Goal: Task Accomplishment & Management: Complete application form

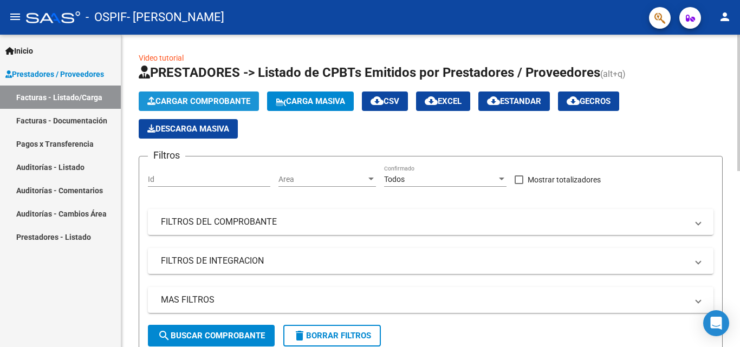
click at [192, 99] on span "Cargar Comprobante" at bounding box center [198, 101] width 103 height 10
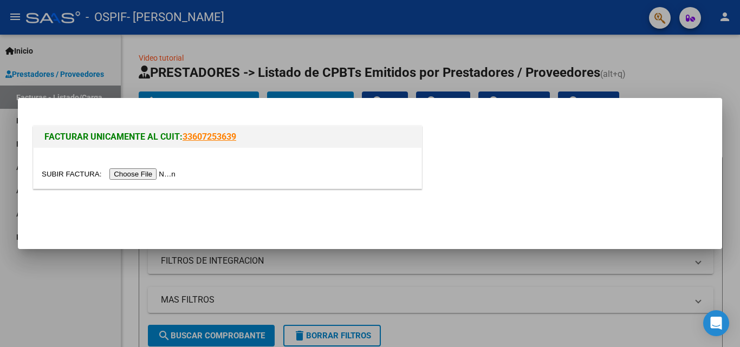
click at [159, 177] on input "file" at bounding box center [110, 173] width 137 height 11
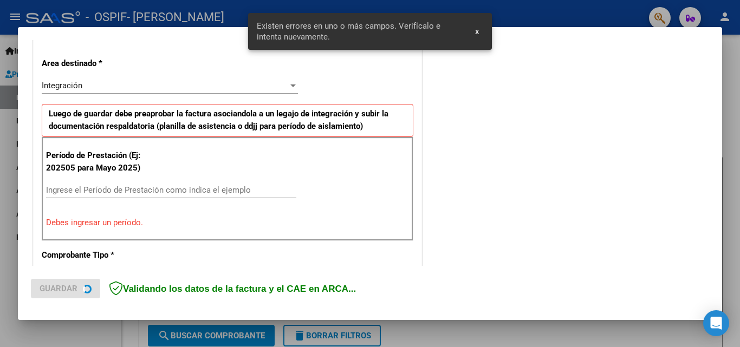
scroll to position [244, 0]
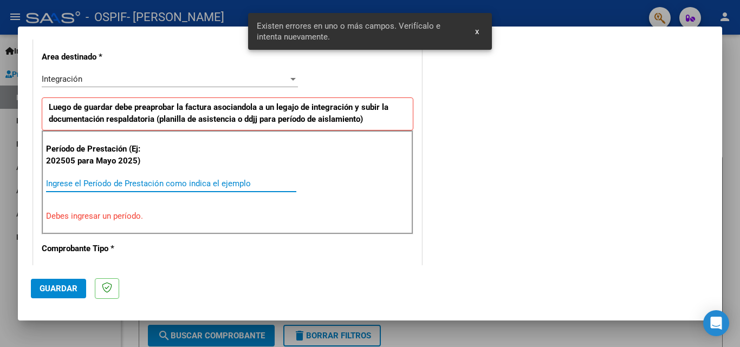
click at [156, 182] on input "Ingrese el Período de Prestación como indica el ejemplo" at bounding box center [171, 184] width 250 height 10
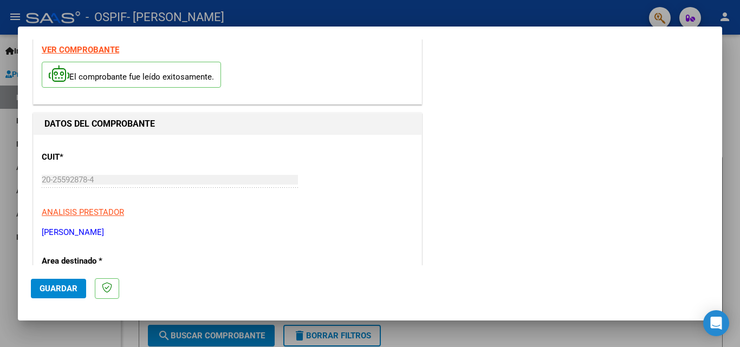
scroll to position [0, 0]
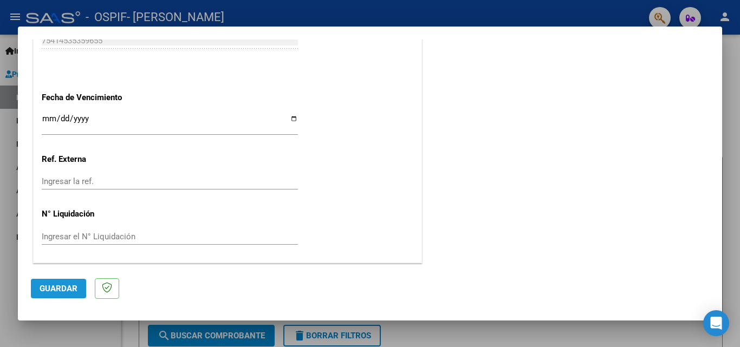
click at [37, 286] on button "Guardar" at bounding box center [58, 288] width 55 height 19
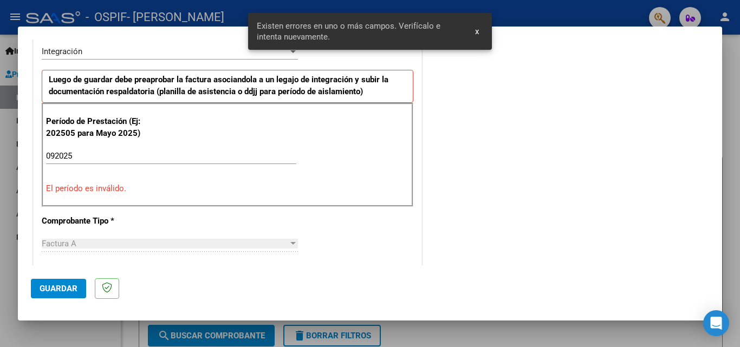
scroll to position [264, 0]
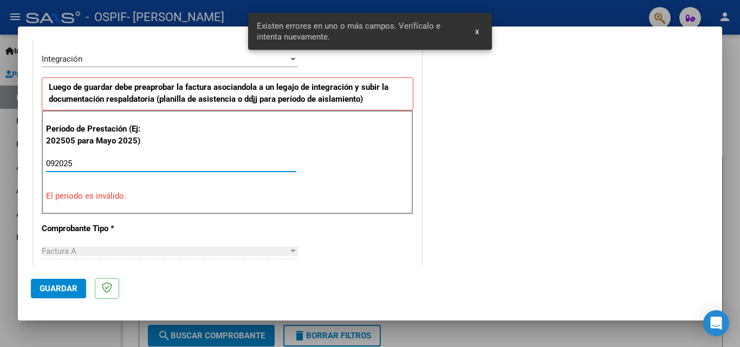
click at [82, 161] on input "092025" at bounding box center [171, 164] width 250 height 10
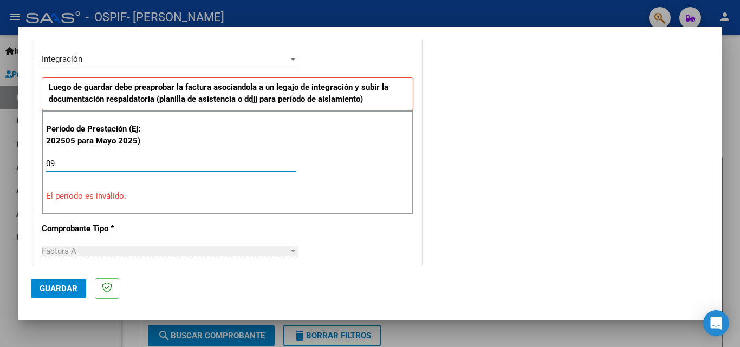
type input "0"
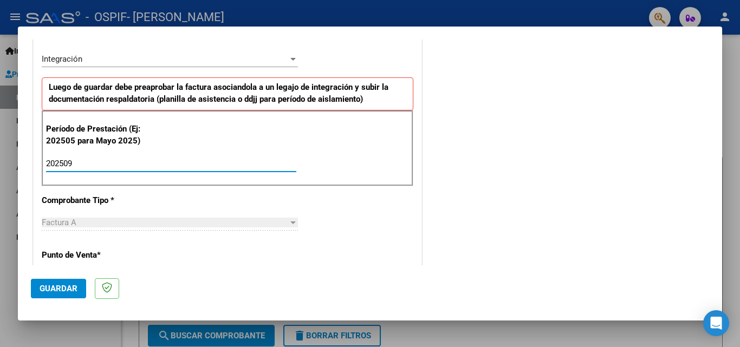
type input "202509"
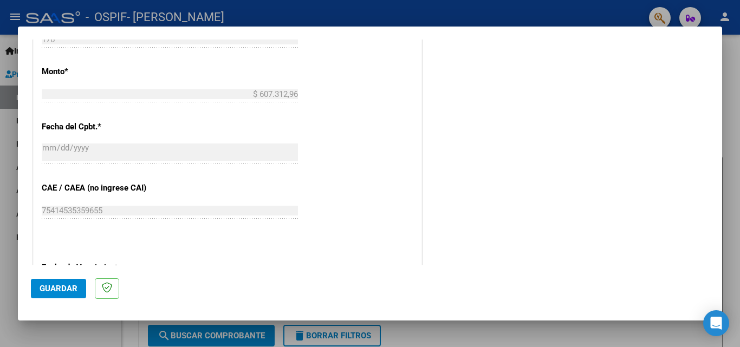
scroll to position [589, 0]
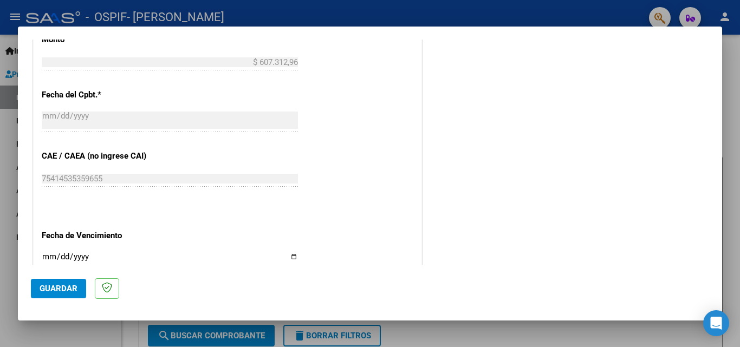
click at [71, 292] on span "Guardar" at bounding box center [59, 289] width 38 height 10
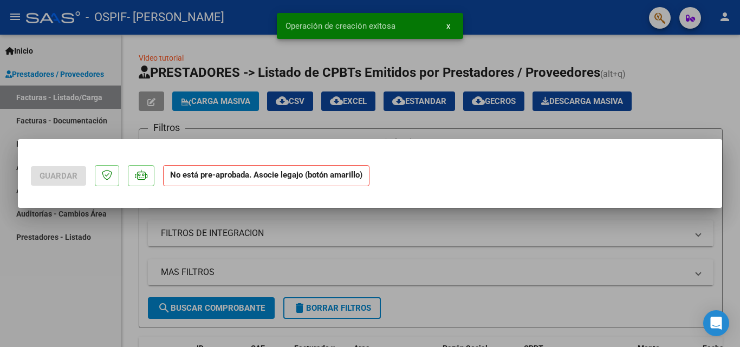
scroll to position [0, 0]
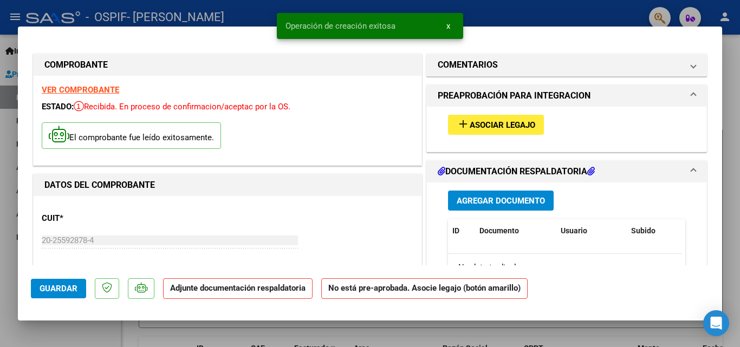
click at [488, 126] on span "Asociar Legajo" at bounding box center [502, 125] width 66 height 10
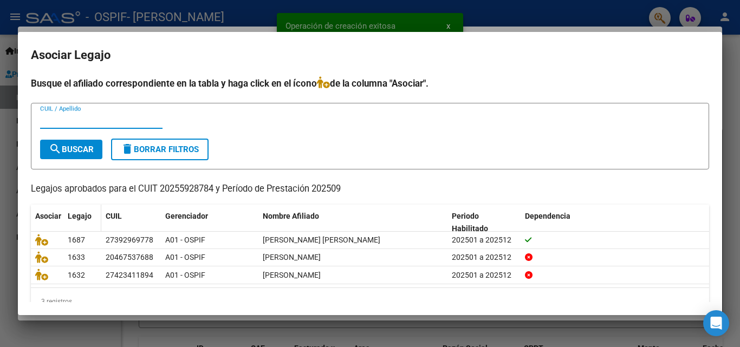
scroll to position [23, 0]
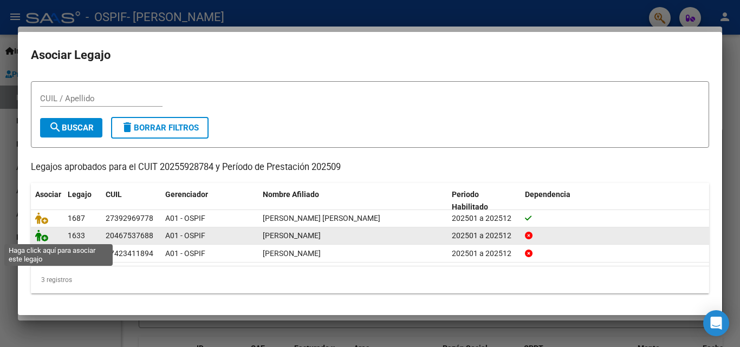
click at [37, 234] on icon at bounding box center [41, 236] width 13 height 12
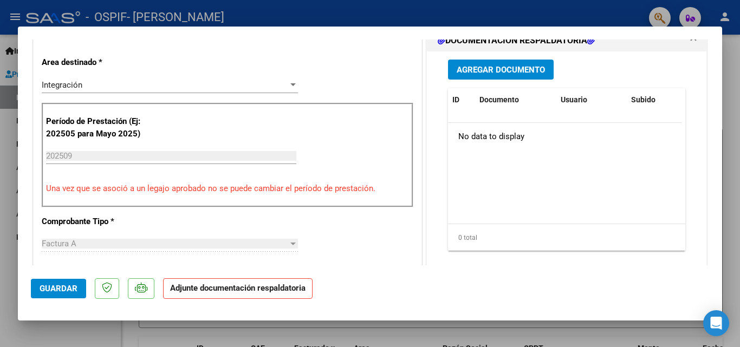
scroll to position [217, 0]
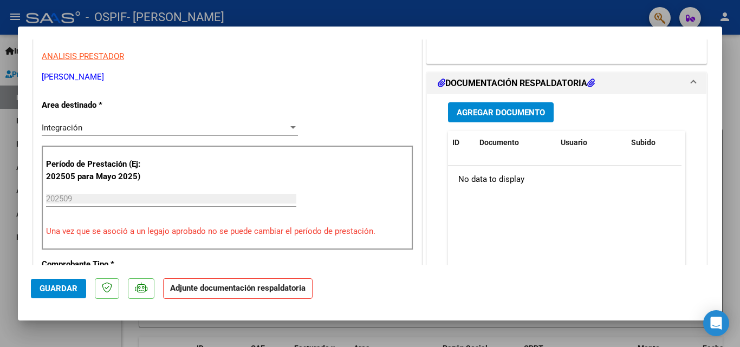
click at [480, 107] on button "Agregar Documento" at bounding box center [501, 112] width 106 height 20
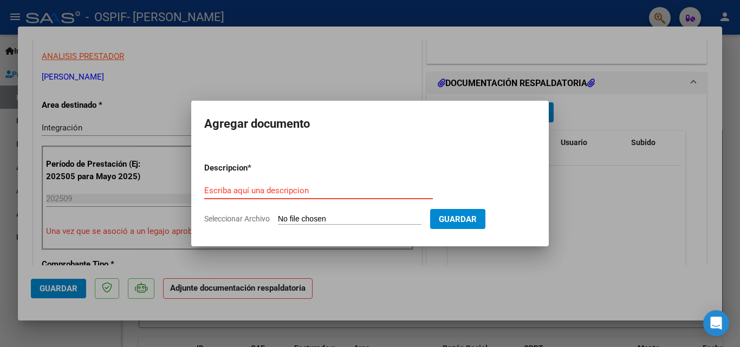
click at [288, 191] on input "Escriba aquí una descripcion" at bounding box center [318, 191] width 228 height 10
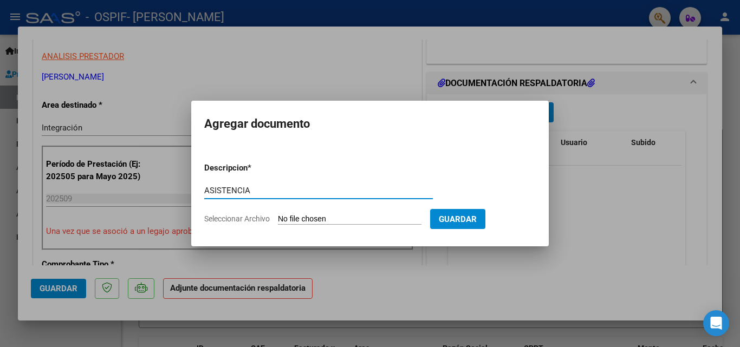
type input "ASISTENCIA"
click at [324, 220] on input "Seleccionar Archivo" at bounding box center [349, 219] width 143 height 10
type input "C:\fakepath\[PERSON_NAME].jpeg"
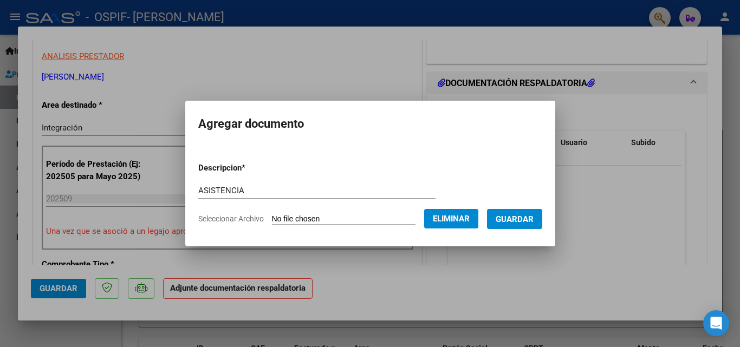
click at [521, 222] on span "Guardar" at bounding box center [514, 219] width 38 height 10
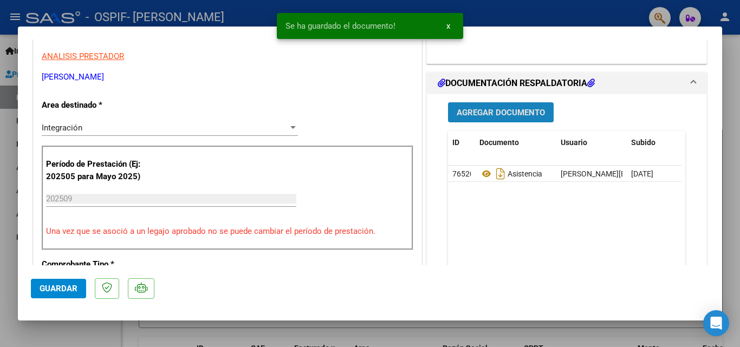
click at [507, 119] on button "Agregar Documento" at bounding box center [501, 112] width 106 height 20
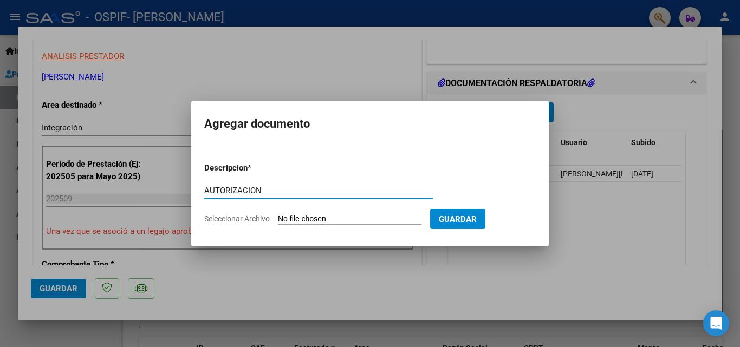
type input "AUTORIZACION"
click at [298, 216] on input "Seleccionar Archivo" at bounding box center [349, 219] width 143 height 10
type input "C:\fakepath\aut [PERSON_NAME] 2025.png"
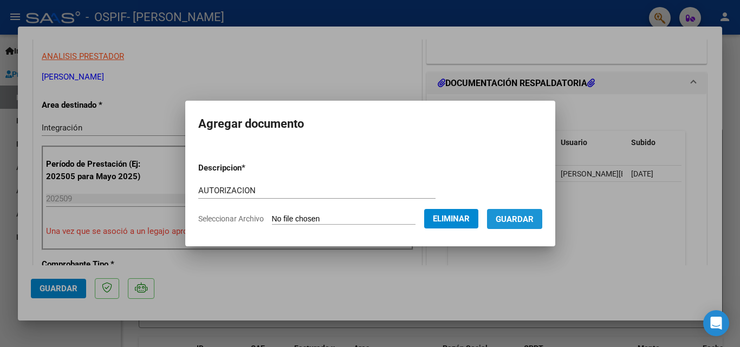
click at [527, 223] on span "Guardar" at bounding box center [514, 219] width 38 height 10
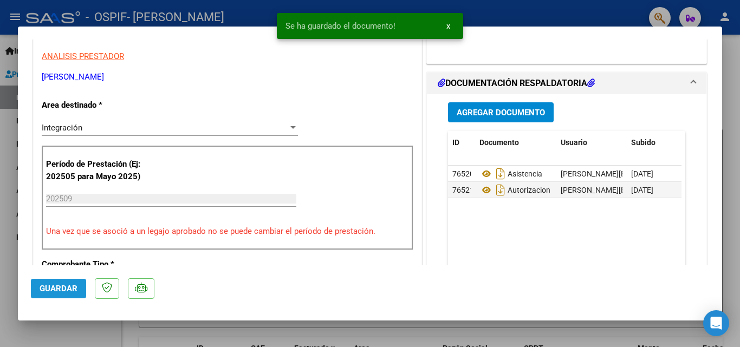
click at [66, 288] on span "Guardar" at bounding box center [59, 289] width 38 height 10
click at [4, 231] on div at bounding box center [370, 173] width 740 height 347
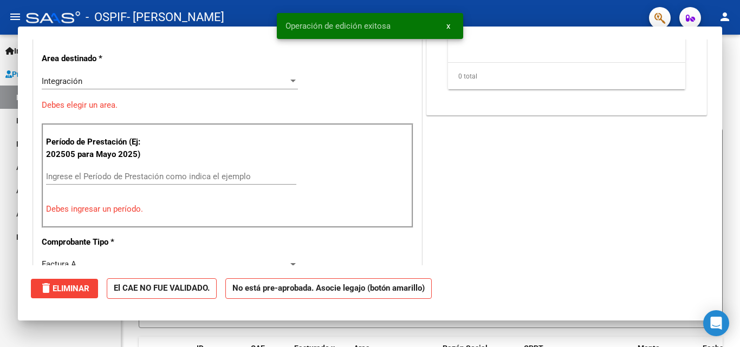
scroll to position [0, 0]
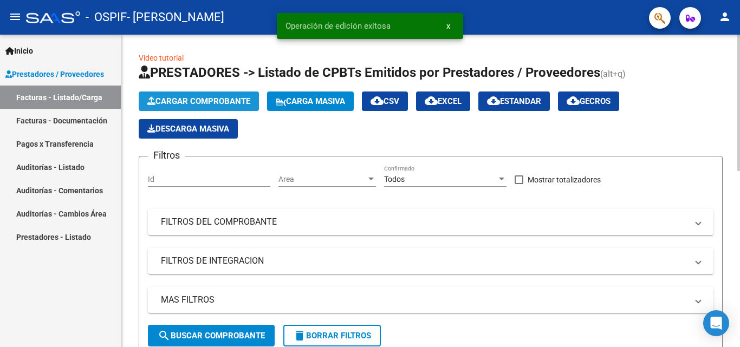
click at [202, 103] on span "Cargar Comprobante" at bounding box center [198, 101] width 103 height 10
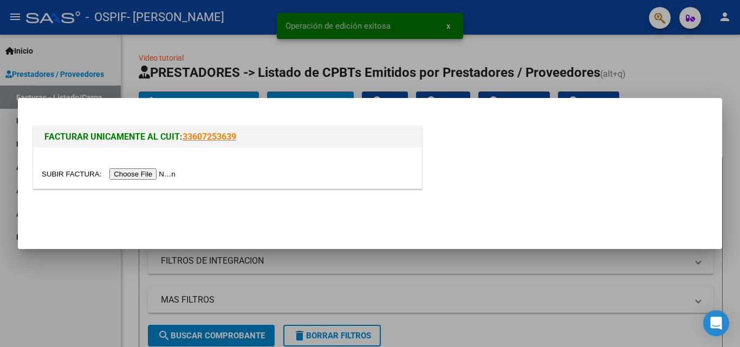
click at [141, 177] on input "file" at bounding box center [110, 173] width 137 height 11
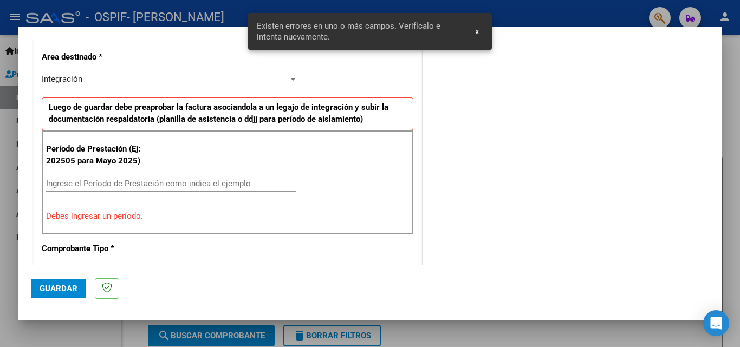
scroll to position [265, 0]
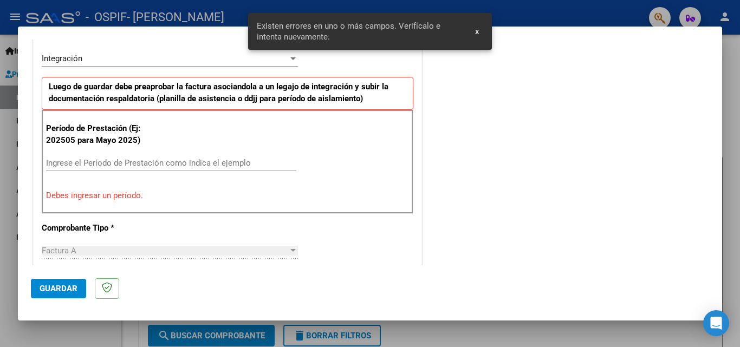
click at [61, 157] on div "Ingrese el Período de Prestación como indica el ejemplo" at bounding box center [171, 163] width 250 height 16
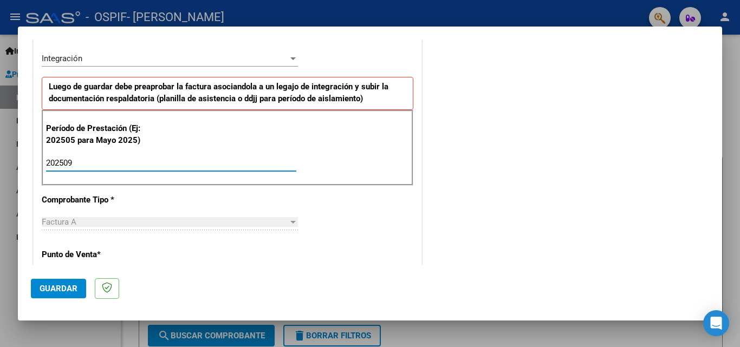
type input "202509"
click at [71, 290] on span "Guardar" at bounding box center [59, 289] width 38 height 10
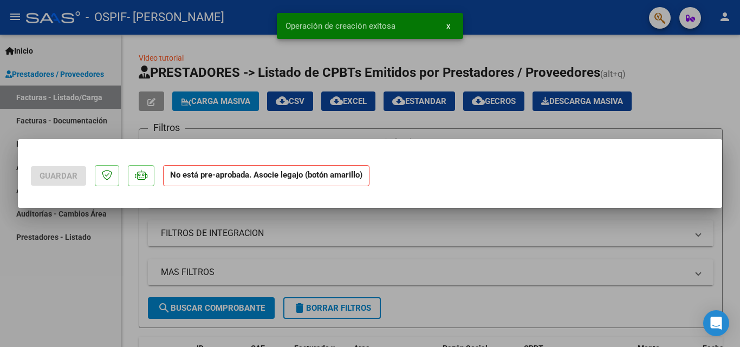
scroll to position [0, 0]
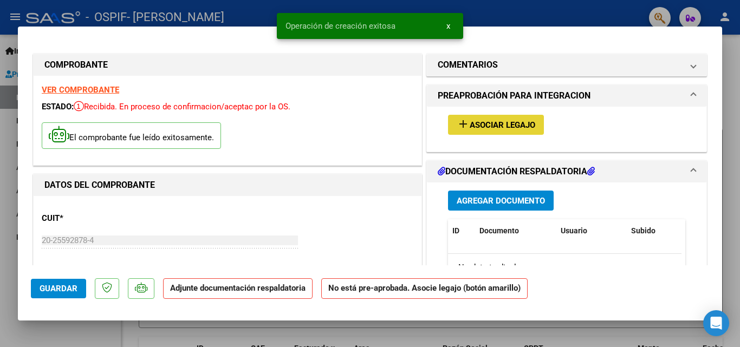
click at [463, 126] on mat-icon "add" at bounding box center [462, 123] width 13 height 13
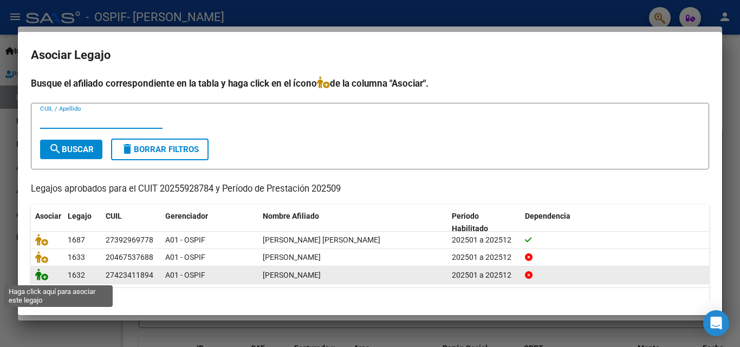
click at [43, 279] on icon at bounding box center [41, 275] width 13 height 12
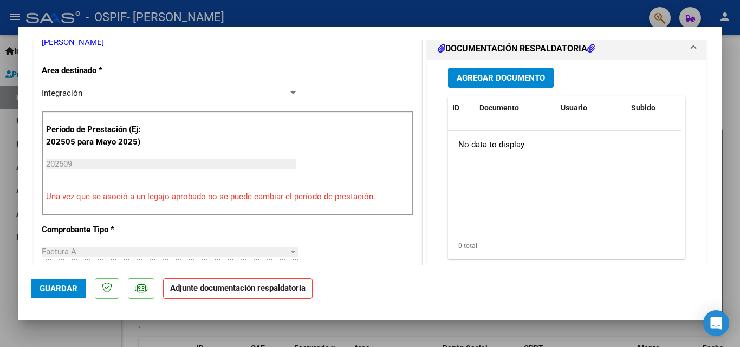
scroll to position [271, 0]
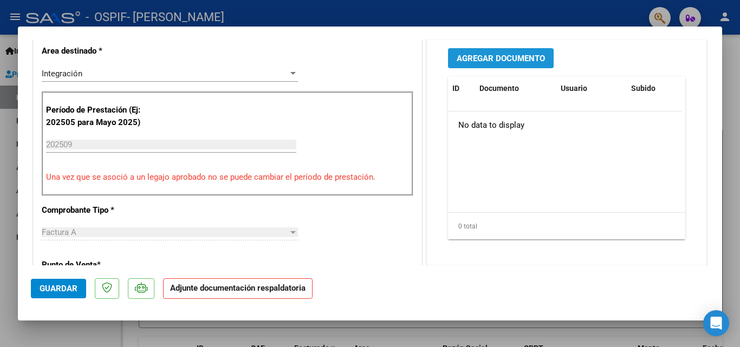
click at [492, 54] on span "Agregar Documento" at bounding box center [500, 59] width 88 height 10
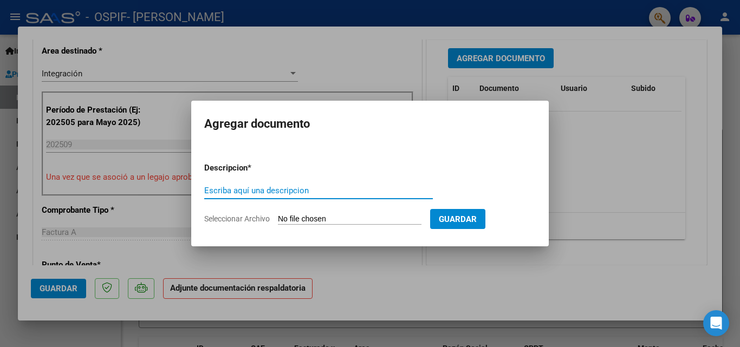
click at [296, 186] on input "Escriba aquí una descripcion" at bounding box center [318, 191] width 228 height 10
type input "ASISTENCIA"
click at [294, 217] on input "Seleccionar Archivo" at bounding box center [349, 219] width 143 height 10
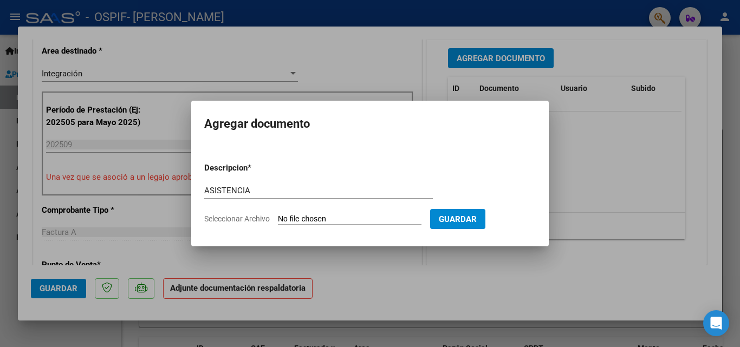
type input "C:\fakepath\ASITE [PERSON_NAME].jpeg"
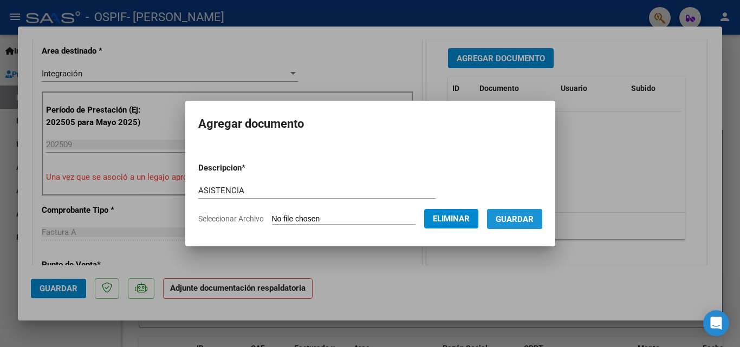
click at [515, 212] on button "Guardar" at bounding box center [514, 219] width 55 height 20
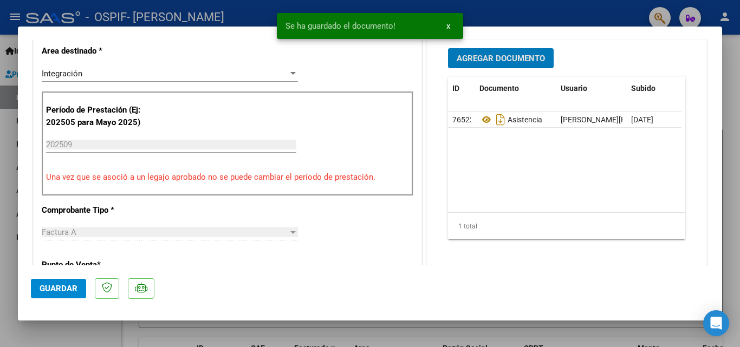
click at [483, 61] on span "Agregar Documento" at bounding box center [500, 59] width 88 height 10
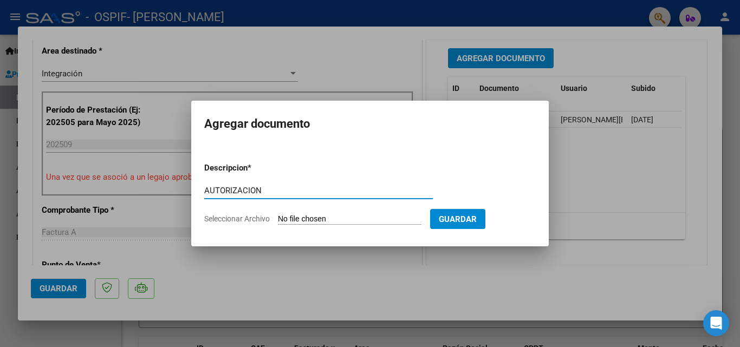
type input "AUTORIZACION"
click at [316, 220] on input "Seleccionar Archivo" at bounding box center [349, 219] width 143 height 10
type input "C:\fakepath\aut [PERSON_NAME] 2025.png"
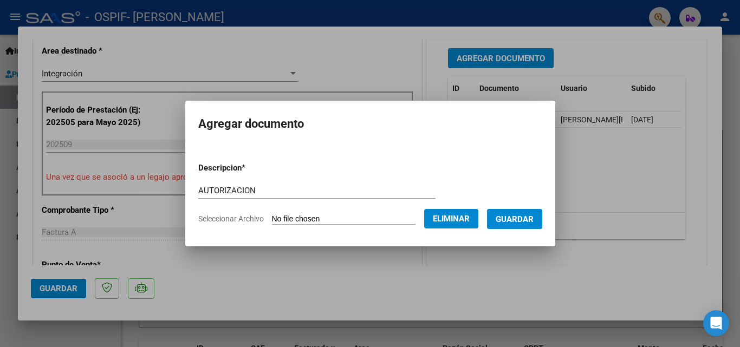
click at [519, 220] on span "Guardar" at bounding box center [514, 219] width 38 height 10
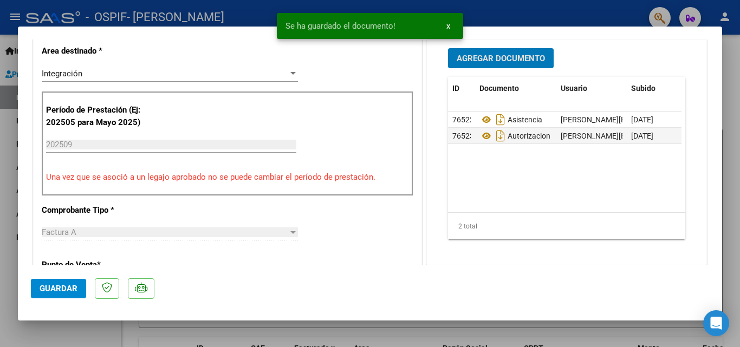
click at [64, 289] on span "Guardar" at bounding box center [59, 289] width 38 height 10
click at [2, 189] on div at bounding box center [370, 173] width 740 height 347
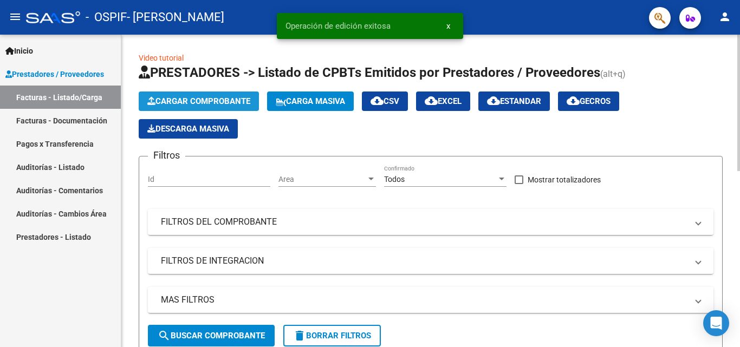
click at [214, 100] on span "Cargar Comprobante" at bounding box center [198, 101] width 103 height 10
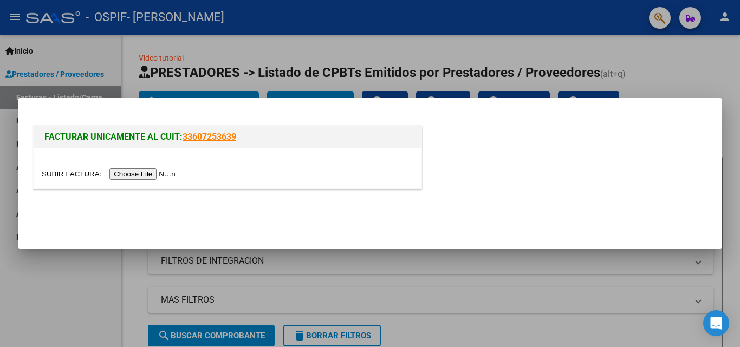
click at [165, 172] on input "file" at bounding box center [110, 173] width 137 height 11
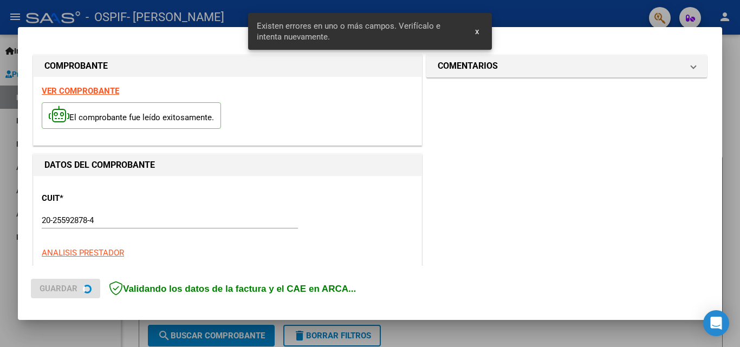
scroll to position [264, 0]
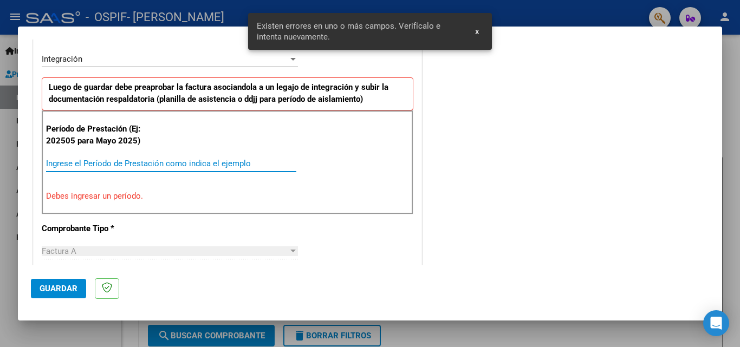
click at [92, 165] on input "Ingrese el Período de Prestación como indica el ejemplo" at bounding box center [171, 164] width 250 height 10
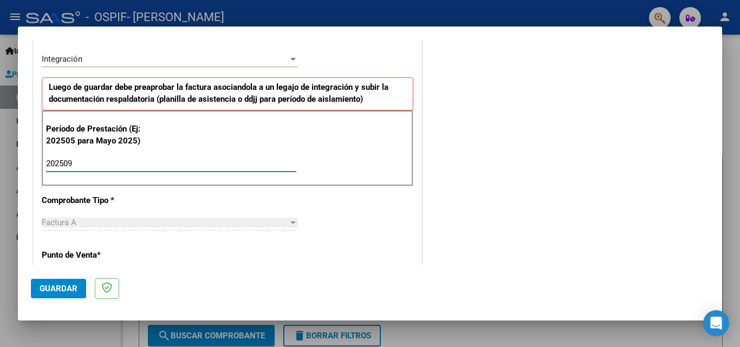
type input "202509"
click at [59, 290] on span "Guardar" at bounding box center [59, 289] width 38 height 10
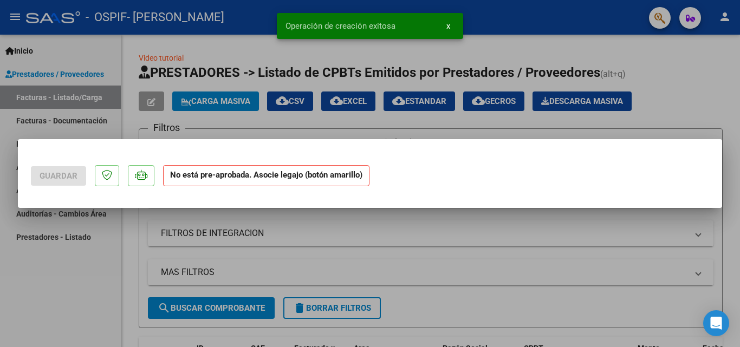
scroll to position [0, 0]
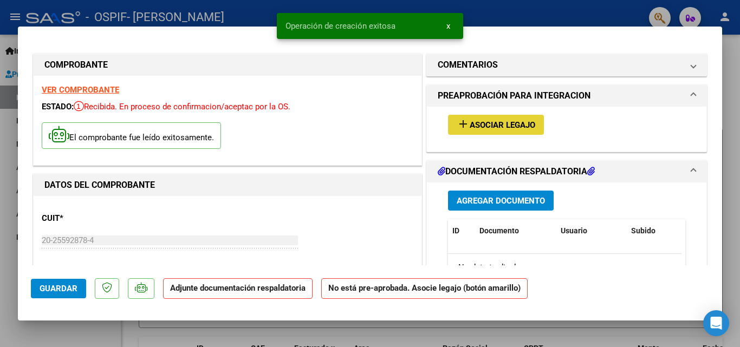
click at [469, 125] on span "Asociar Legajo" at bounding box center [502, 125] width 66 height 10
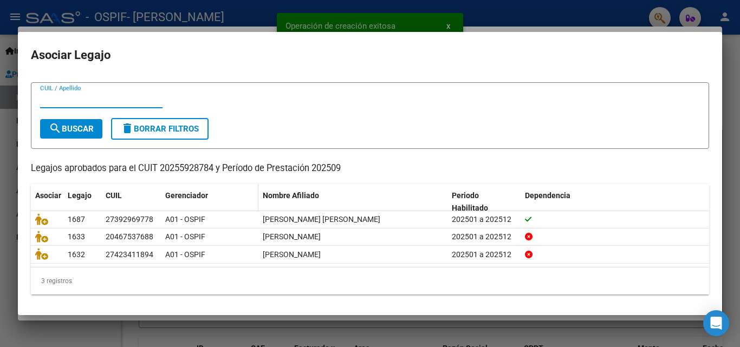
scroll to position [23, 0]
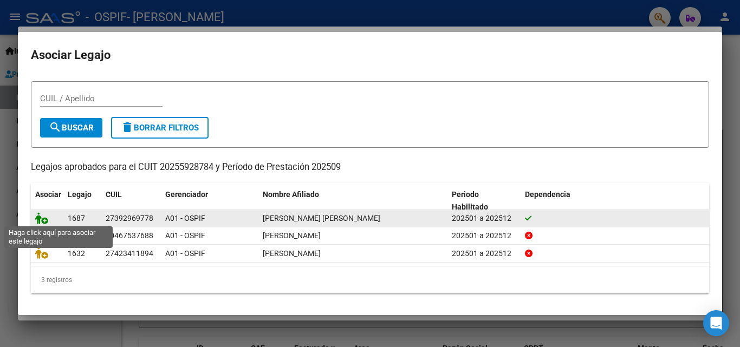
click at [35, 221] on icon at bounding box center [41, 218] width 13 height 12
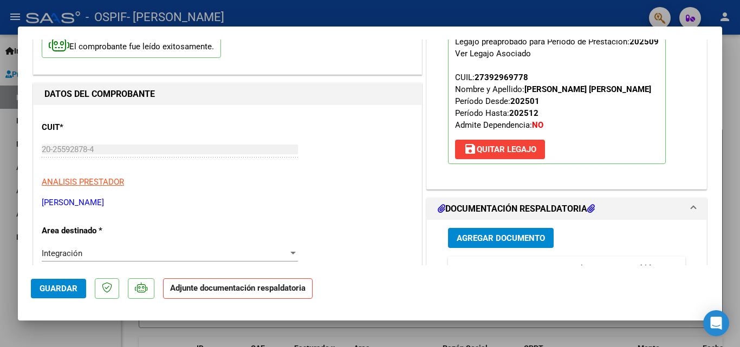
scroll to position [162, 0]
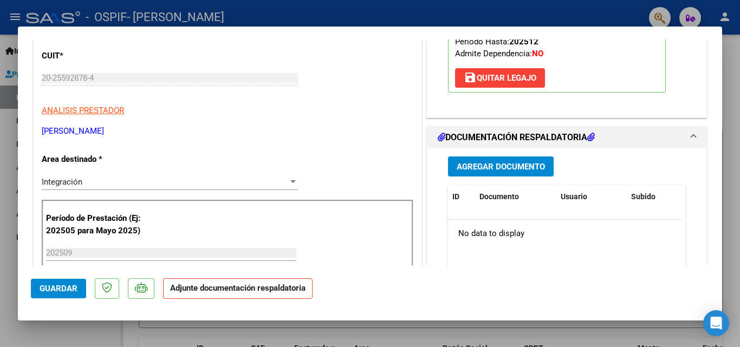
click at [480, 161] on button "Agregar Documento" at bounding box center [501, 166] width 106 height 20
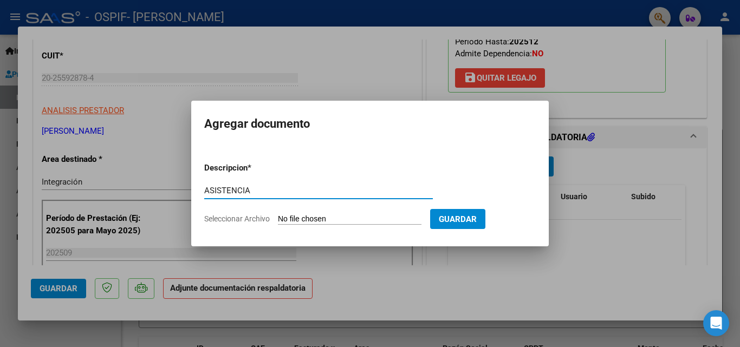
type input "ASISTENCIA"
click at [300, 213] on form "Descripcion * ASISTENCIA Escriba aquí una descripcion Seleccionar Archivo Guard…" at bounding box center [369, 193] width 331 height 79
click at [302, 217] on input "Seleccionar Archivo" at bounding box center [349, 219] width 143 height 10
type input "C:\fakepath\[PERSON_NAME].jpeg"
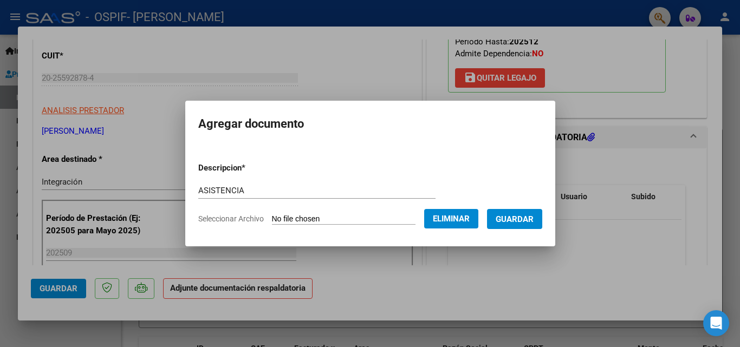
click at [518, 222] on span "Guardar" at bounding box center [514, 219] width 38 height 10
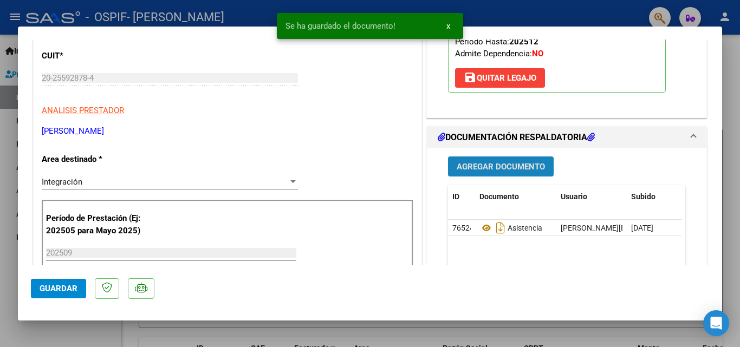
click at [505, 160] on button "Agregar Documento" at bounding box center [501, 166] width 106 height 20
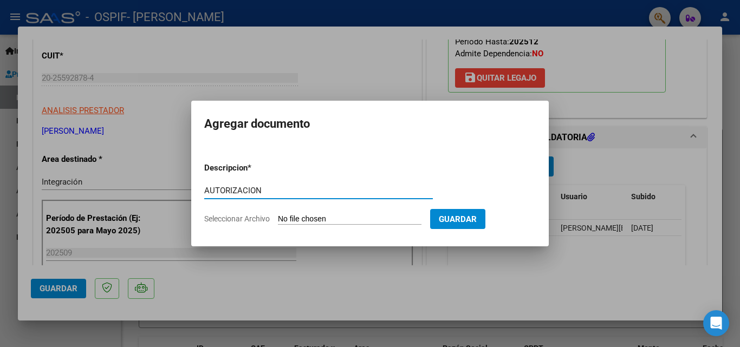
type input "AUTORIZACION"
click at [362, 215] on input "Seleccionar Archivo" at bounding box center [349, 219] width 143 height 10
type input "C:\fakepath\[PERSON_NAME] autorizacion 2025.png"
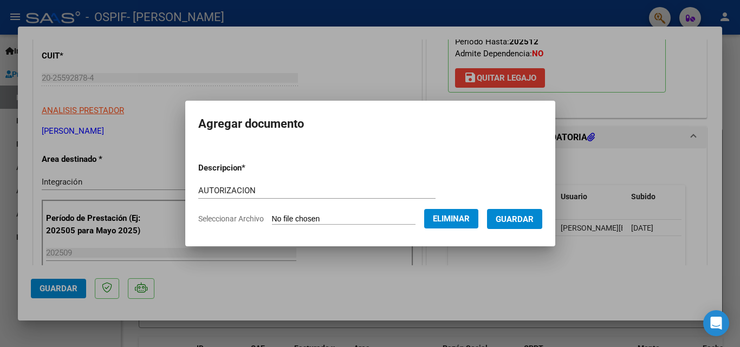
click at [514, 225] on button "Guardar" at bounding box center [514, 219] width 55 height 20
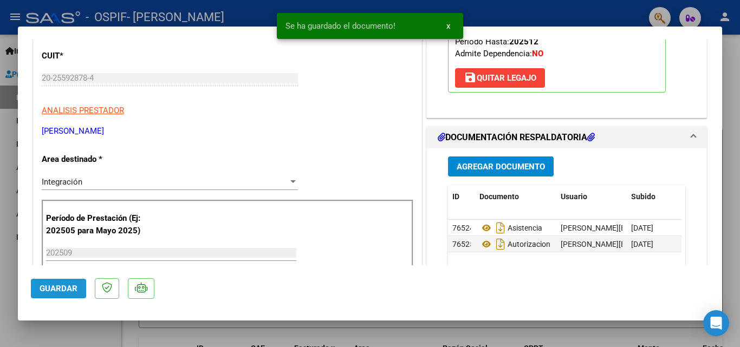
click at [57, 293] on button "Guardar" at bounding box center [58, 288] width 55 height 19
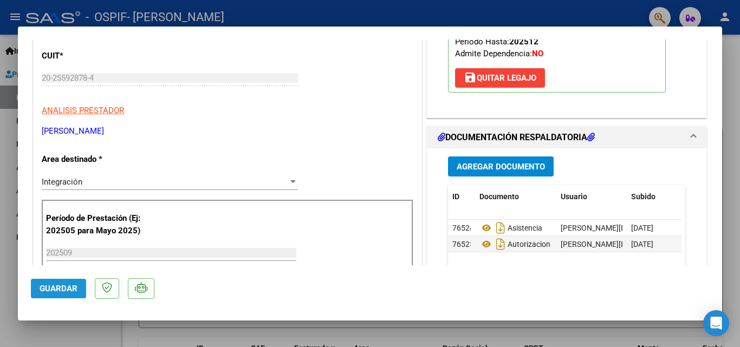
click at [40, 293] on span "Guardar" at bounding box center [59, 289] width 38 height 10
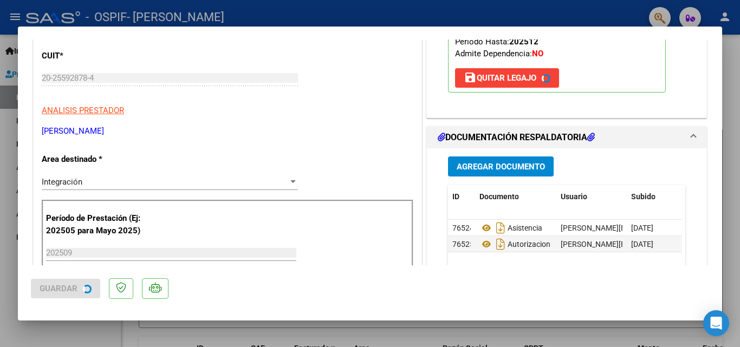
click at [0, 205] on div at bounding box center [370, 173] width 740 height 347
type input "$ 0,00"
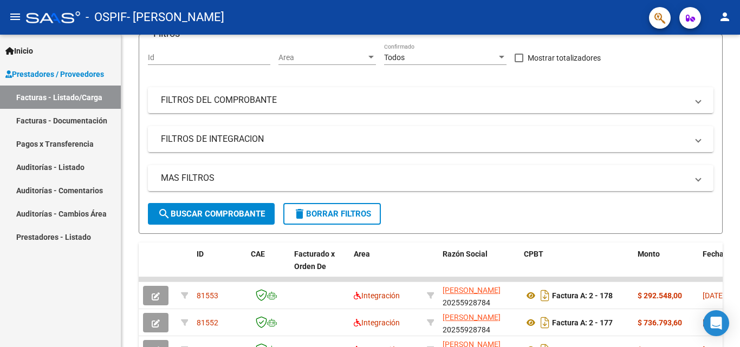
scroll to position [23, 0]
